Goal: Transaction & Acquisition: Register for event/course

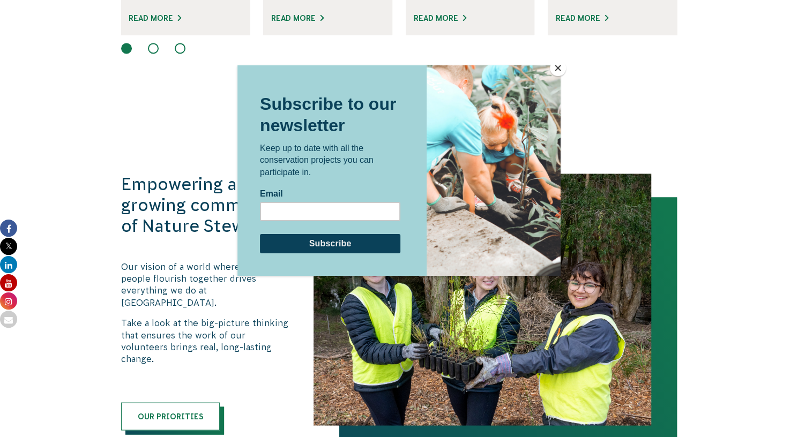
scroll to position [1001, 0]
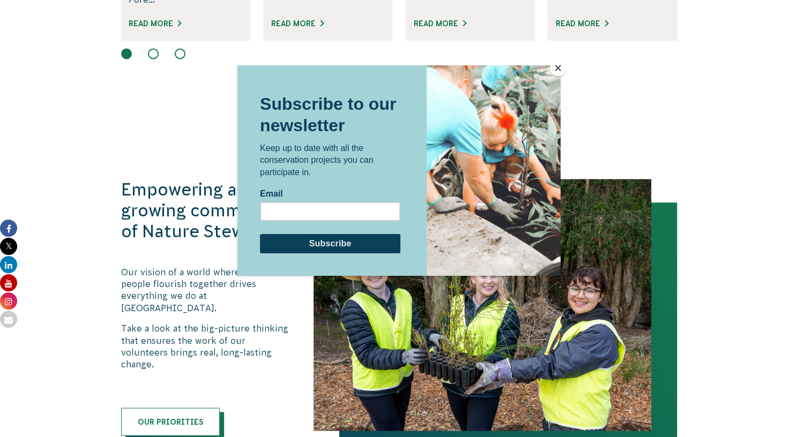
click at [556, 71] on button "Close" at bounding box center [558, 68] width 16 height 16
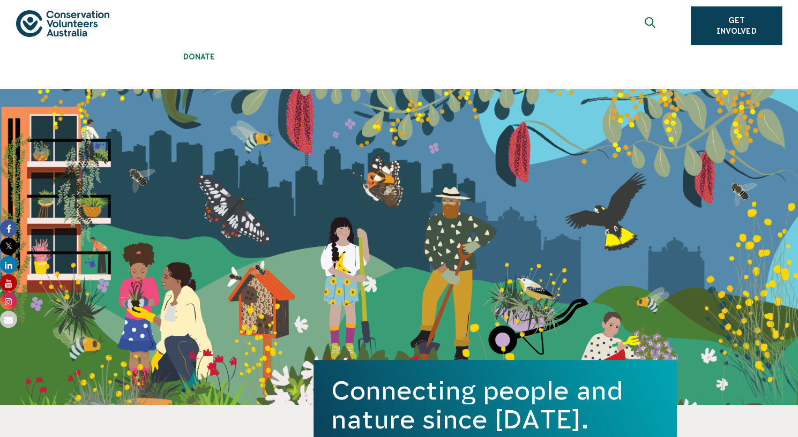
scroll to position [0, 0]
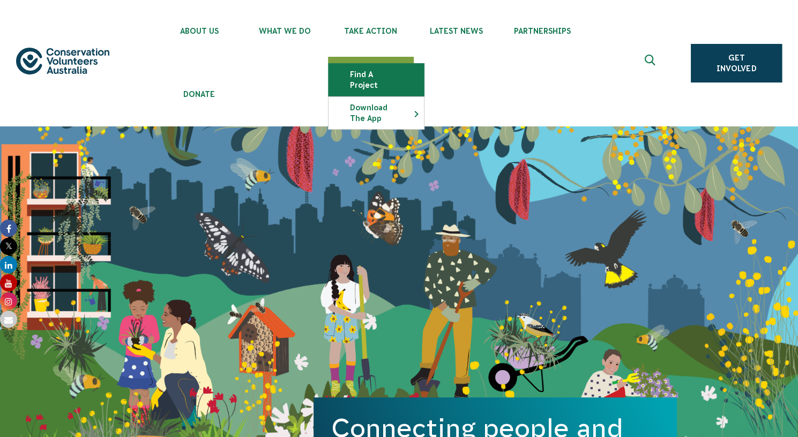
click at [396, 68] on link "Find a project" at bounding box center [376, 80] width 95 height 32
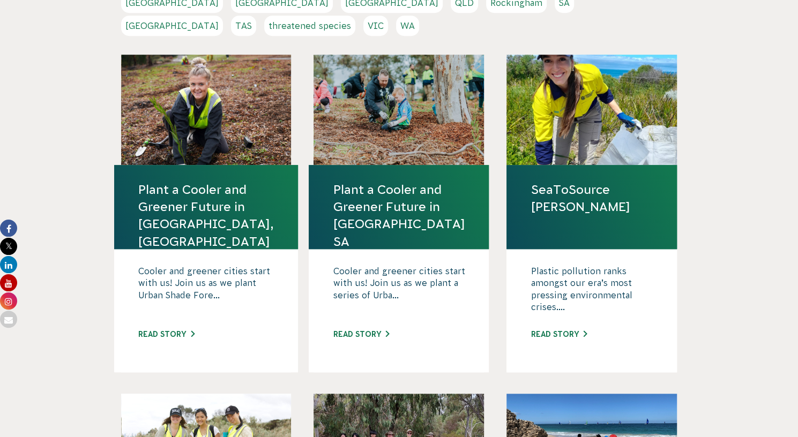
scroll to position [361, 0]
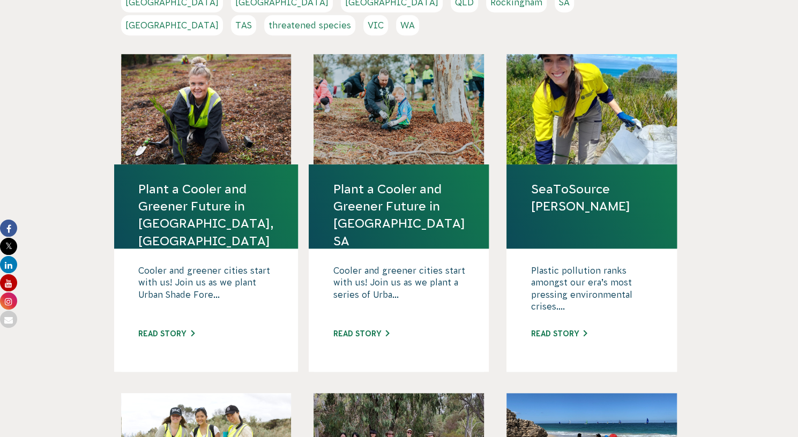
click at [188, 181] on link "Plant a Cooler and Greener Future in [GEOGRAPHIC_DATA], [GEOGRAPHIC_DATA]" at bounding box center [206, 215] width 136 height 69
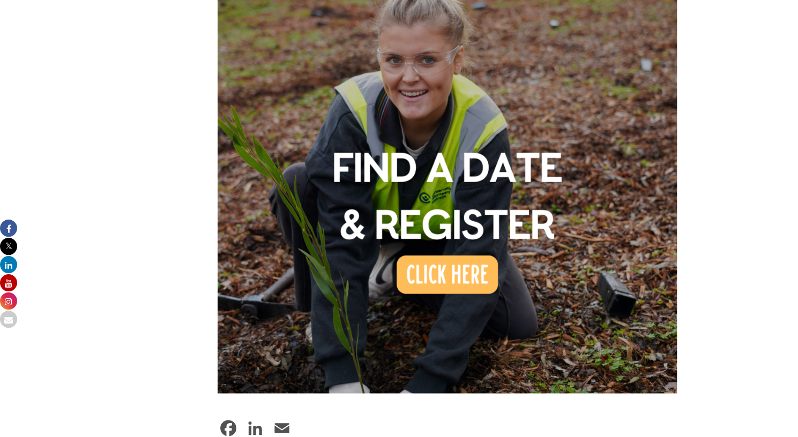
scroll to position [929, 0]
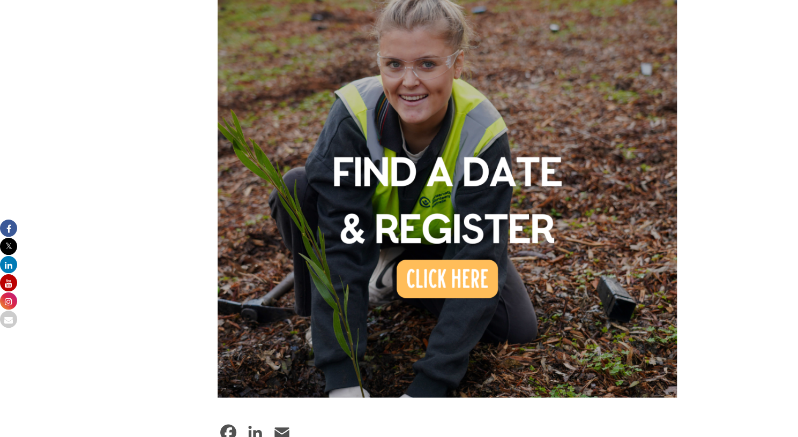
click at [459, 256] on img at bounding box center [448, 168] width 460 height 460
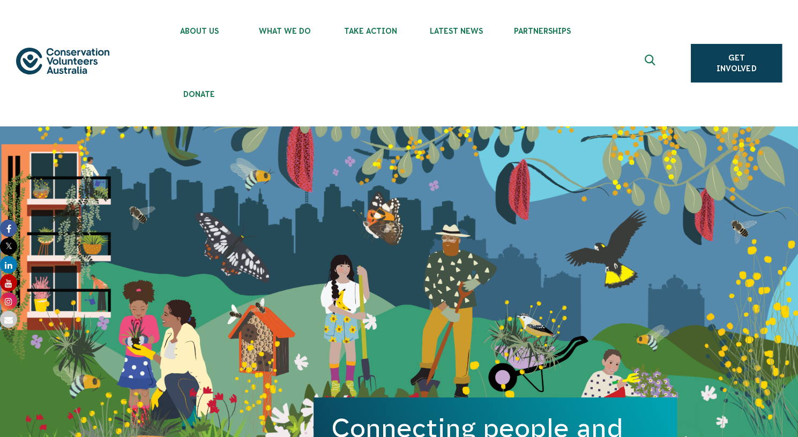
click at [653, 57] on icon "Expand search box" at bounding box center [651, 63] width 13 height 16
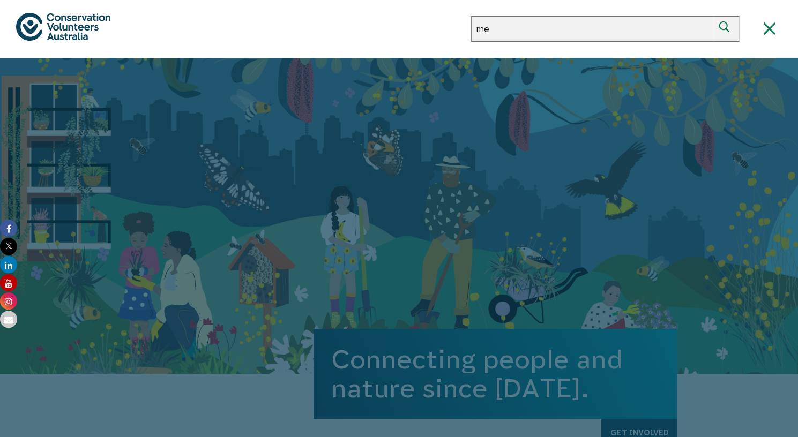
type input "m"
click at [776, 27] on span "Close search box" at bounding box center [769, 29] width 26 height 13
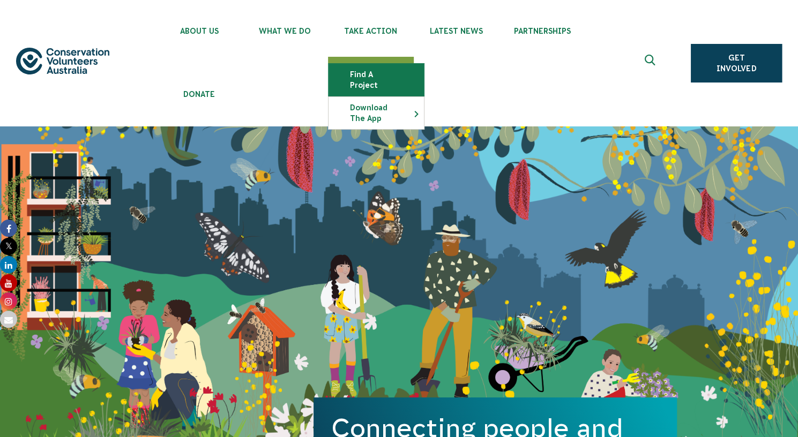
click at [381, 77] on link "Find a project" at bounding box center [376, 80] width 95 height 32
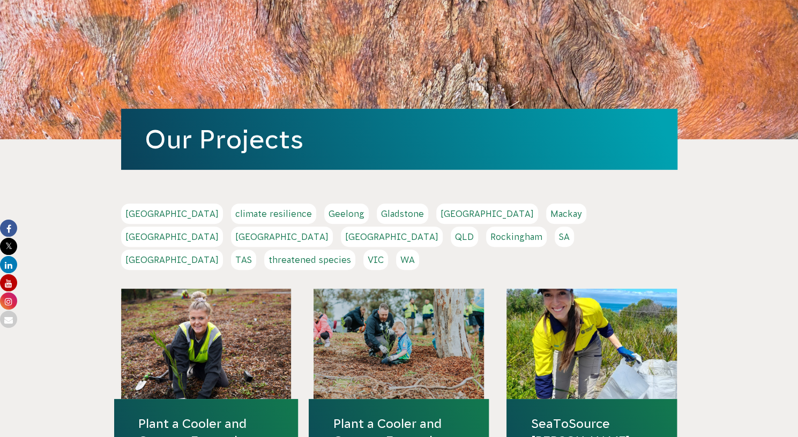
scroll to position [190, 0]
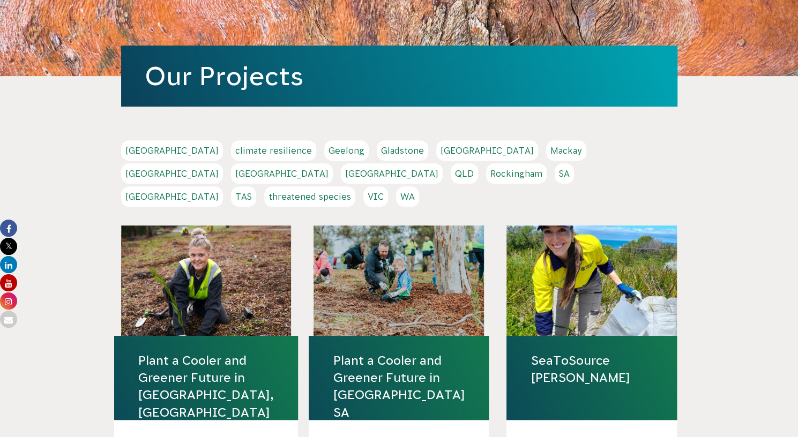
click at [388, 187] on link "VIC" at bounding box center [375, 197] width 25 height 20
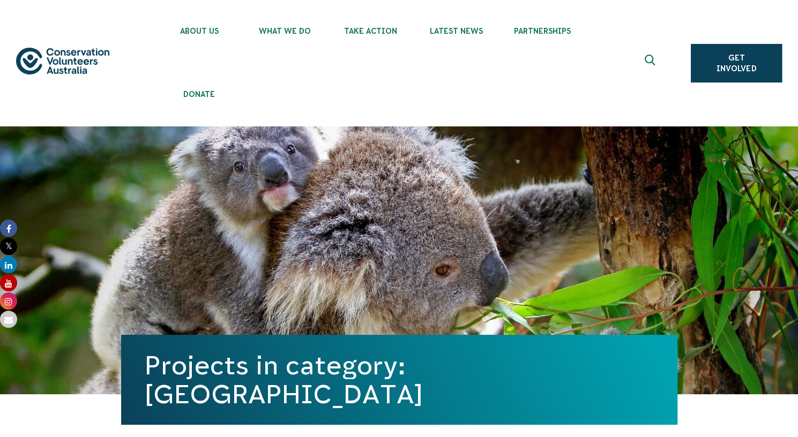
click at [24, 66] on img at bounding box center [62, 61] width 93 height 27
